Goal: Information Seeking & Learning: Learn about a topic

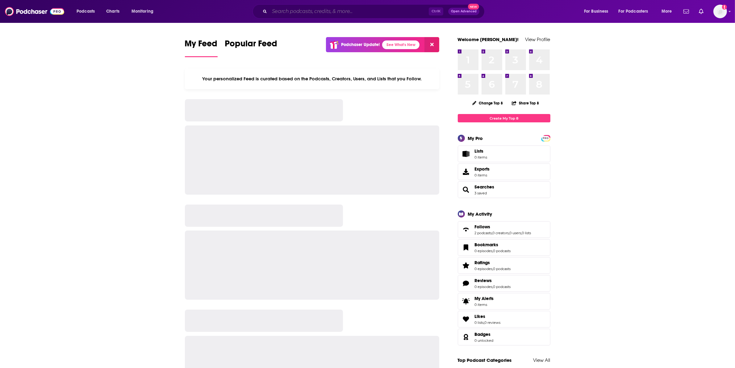
click at [337, 11] on input "Search podcasts, credits, & more..." at bounding box center [349, 11] width 159 height 10
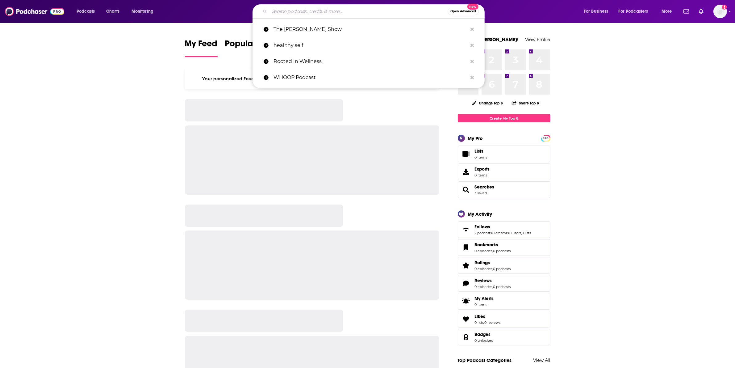
paste input "Science Vs Science Vs"
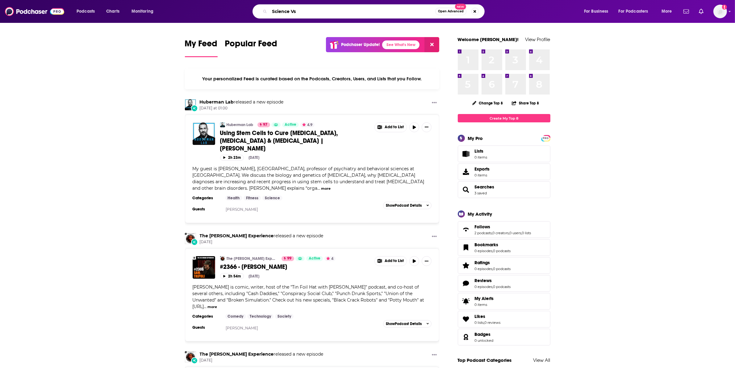
type input "Science Vs"
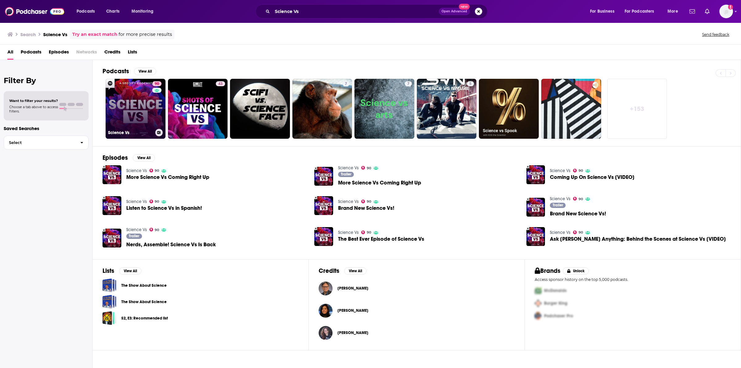
click at [127, 124] on link "90 Science Vs" at bounding box center [136, 109] width 60 height 60
